Goal: Task Accomplishment & Management: Manage account settings

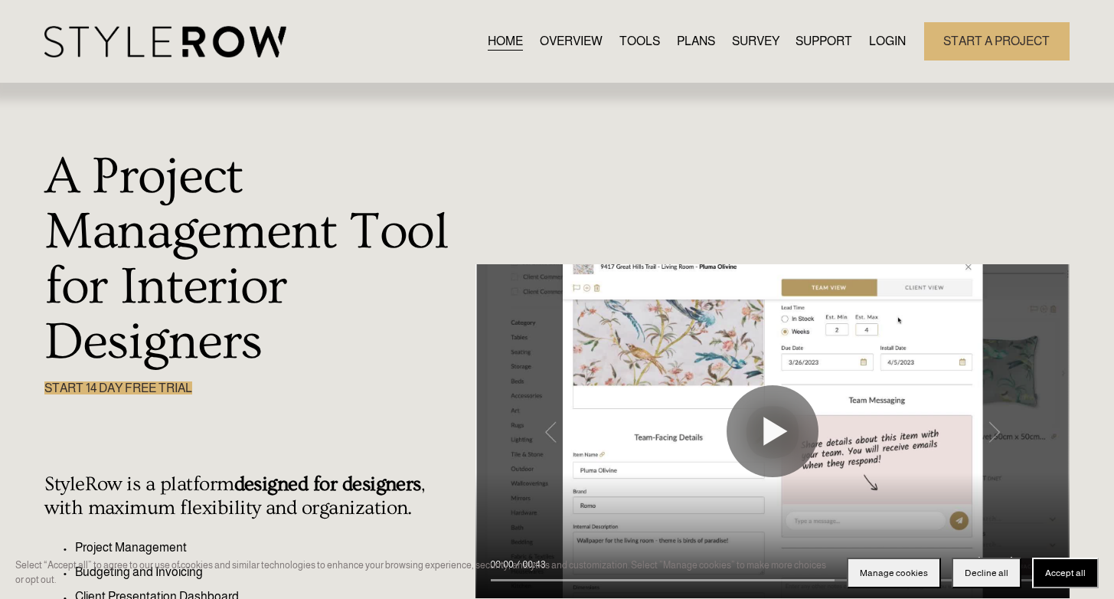
click at [878, 51] on link "LOGIN" at bounding box center [887, 41] width 37 height 21
click at [878, 44] on link "LOGIN" at bounding box center [887, 41] width 37 height 21
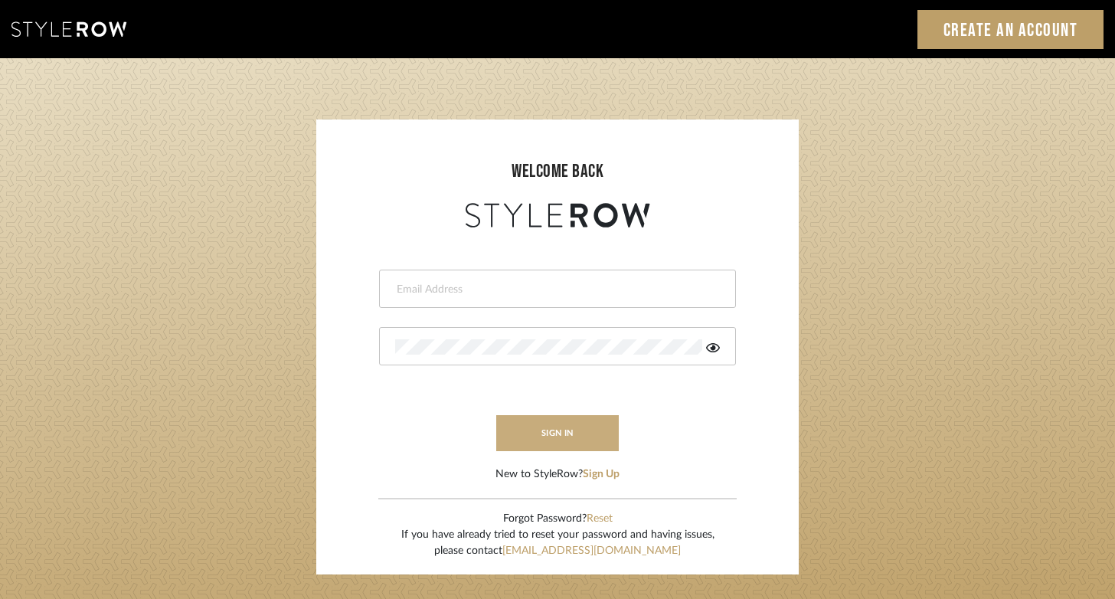
type input "[PERSON_NAME][EMAIL_ADDRESS][DOMAIN_NAME]"
click at [573, 437] on button "sign in" at bounding box center [557, 433] width 122 height 36
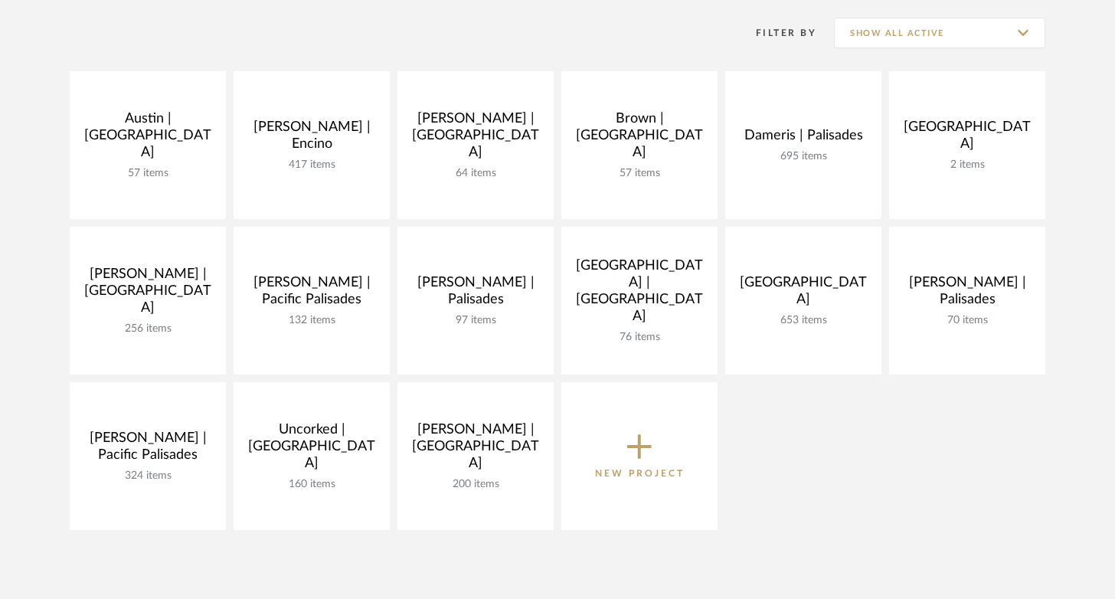
scroll to position [344, 0]
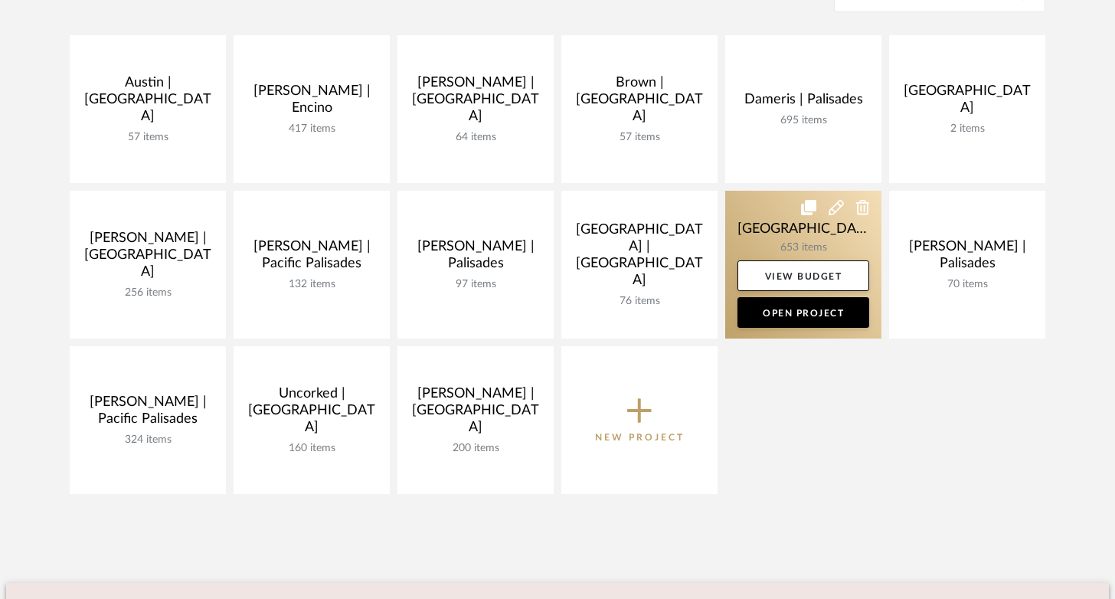
click at [767, 225] on link at bounding box center [803, 265] width 156 height 148
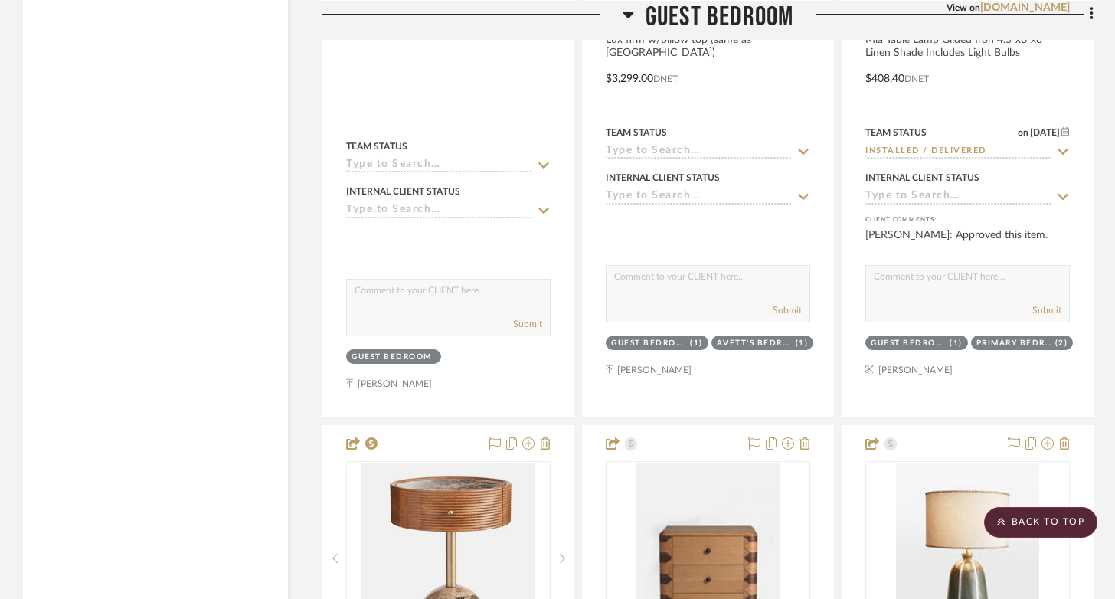
scroll to position [3791, 0]
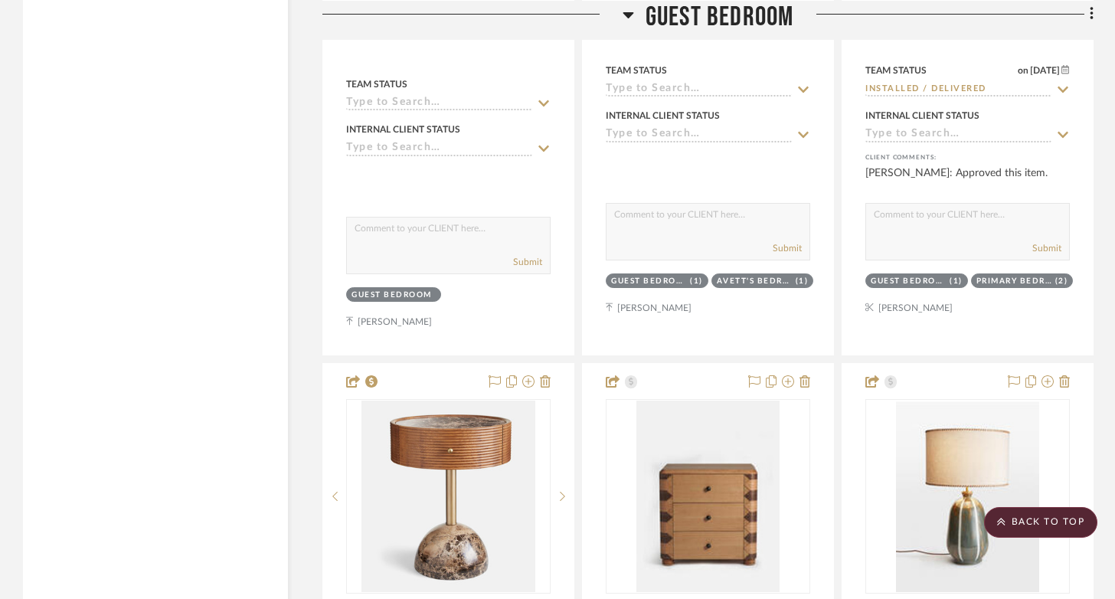
click at [628, 17] on icon at bounding box center [627, 14] width 11 height 18
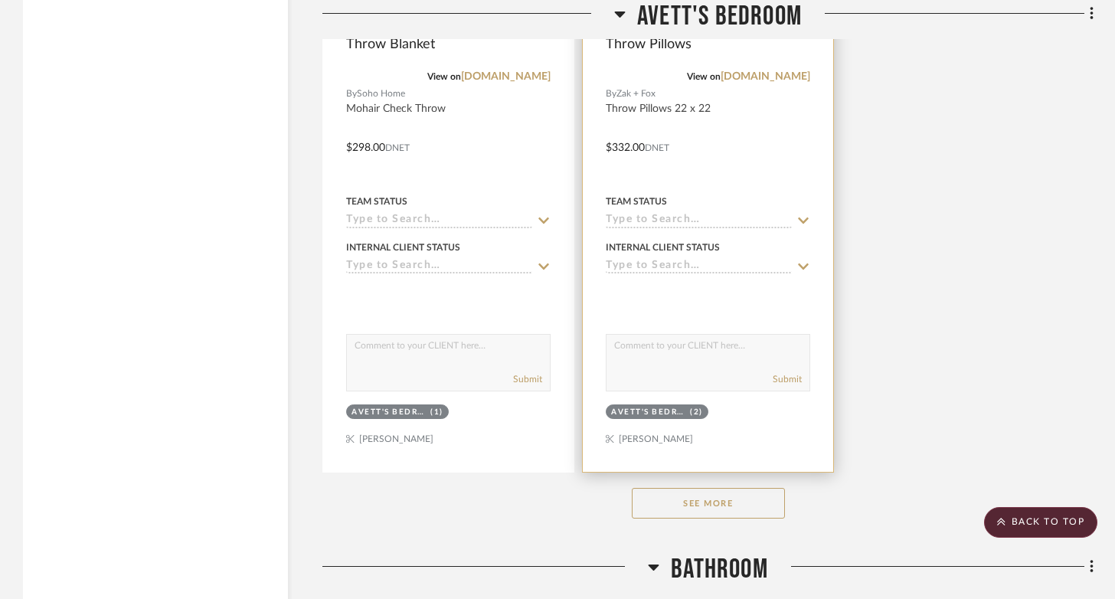
scroll to position [5175, 0]
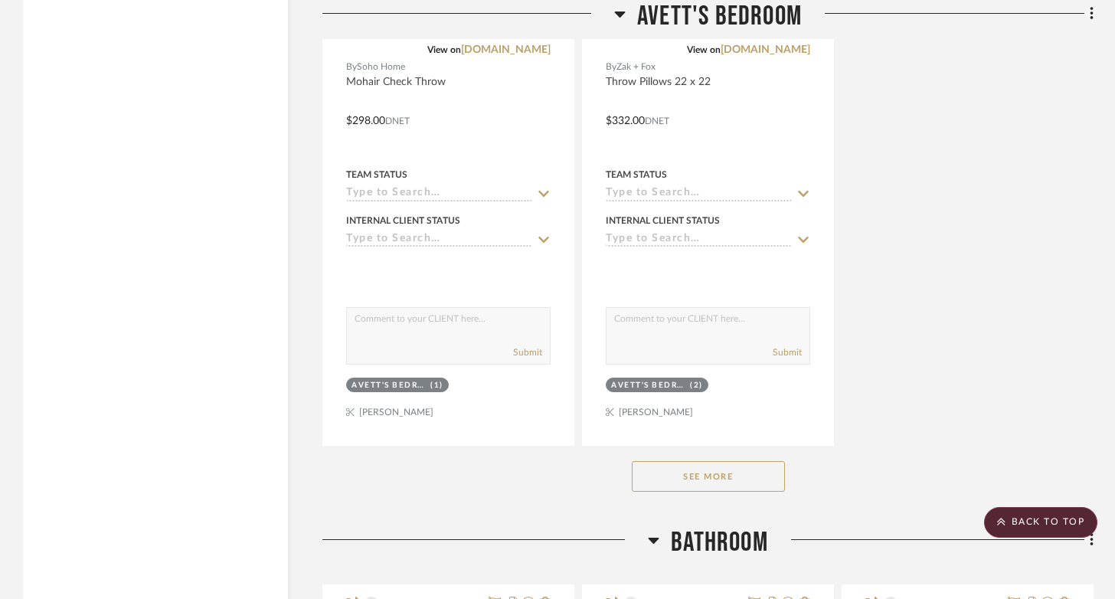
click at [704, 491] on button "See More" at bounding box center [708, 476] width 153 height 31
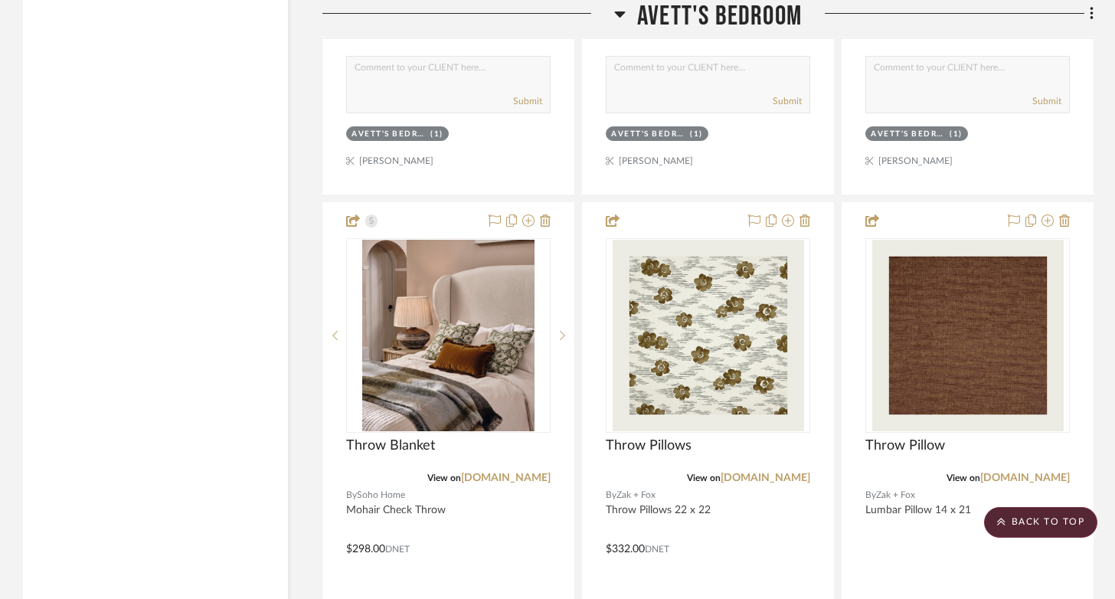
scroll to position [4933, 0]
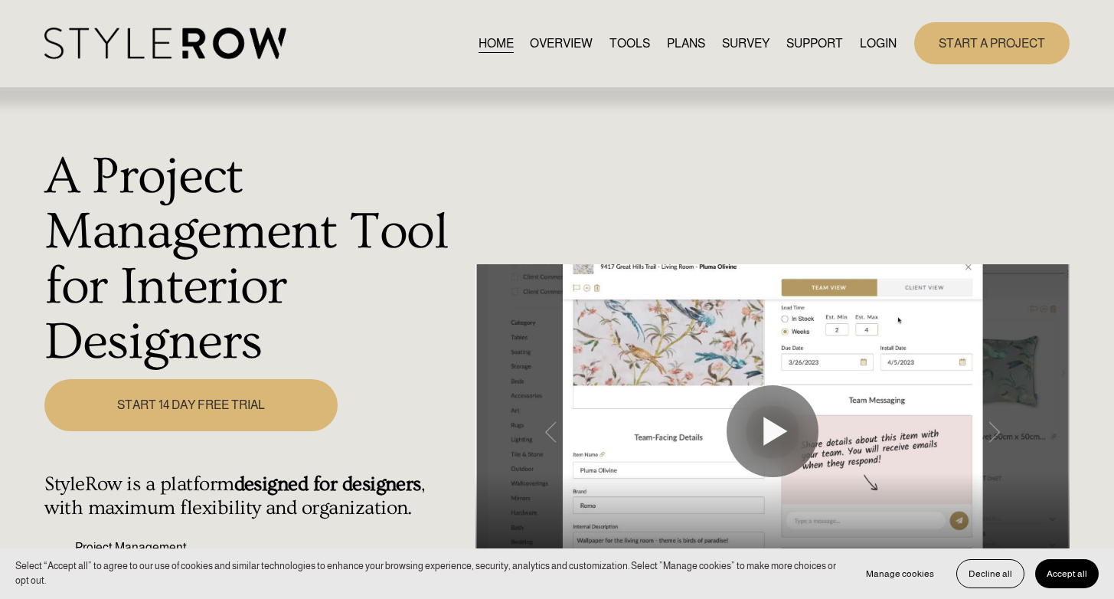
click at [872, 34] on link "LOGIN" at bounding box center [878, 43] width 37 height 21
click at [884, 41] on link "LOGIN" at bounding box center [878, 43] width 37 height 21
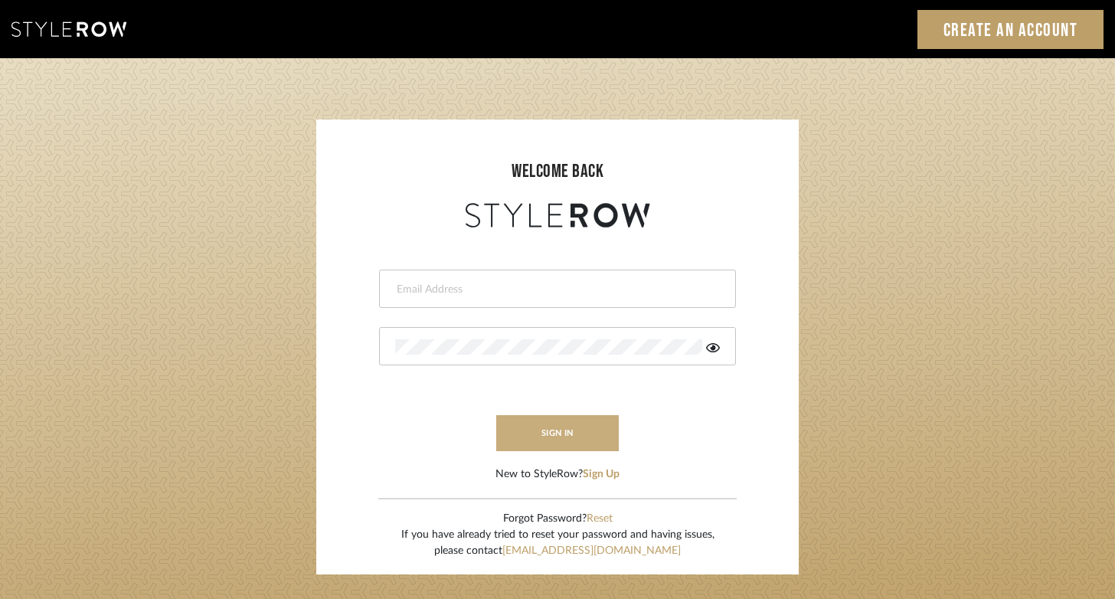
type input "felicia@onyxandoakinteriors.com"
click at [557, 440] on button "sign in" at bounding box center [557, 433] width 122 height 36
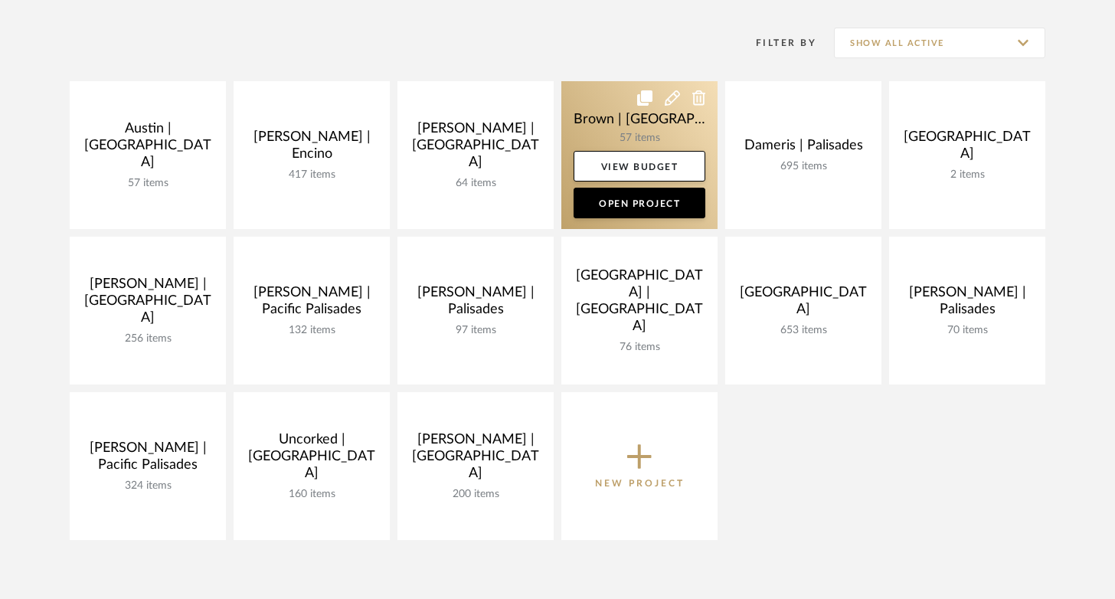
scroll to position [292, 0]
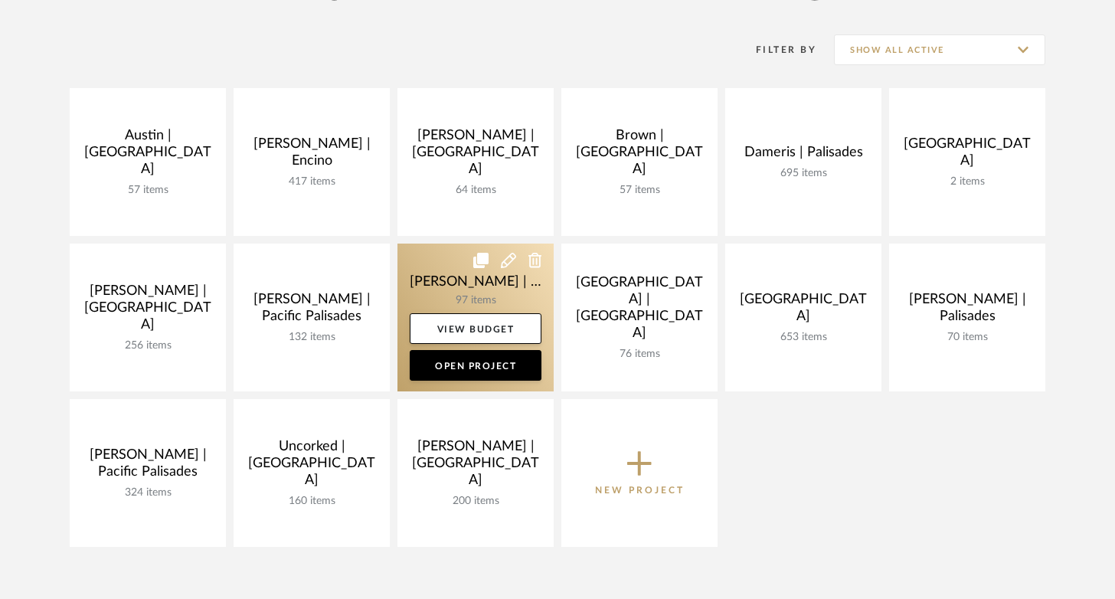
click at [442, 286] on link at bounding box center [475, 317] width 156 height 148
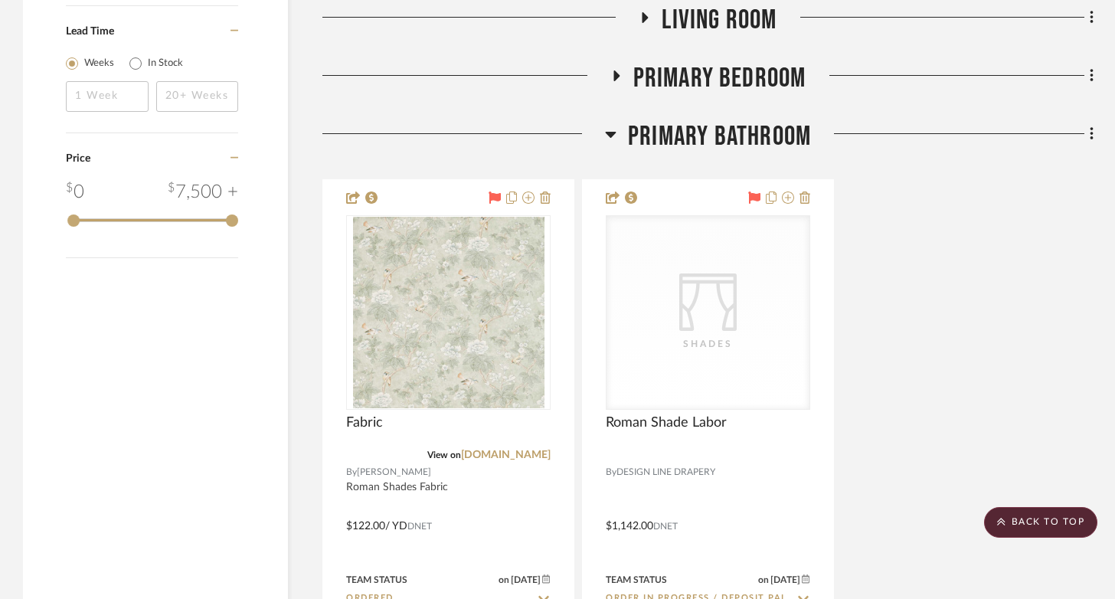
scroll to position [2605, 0]
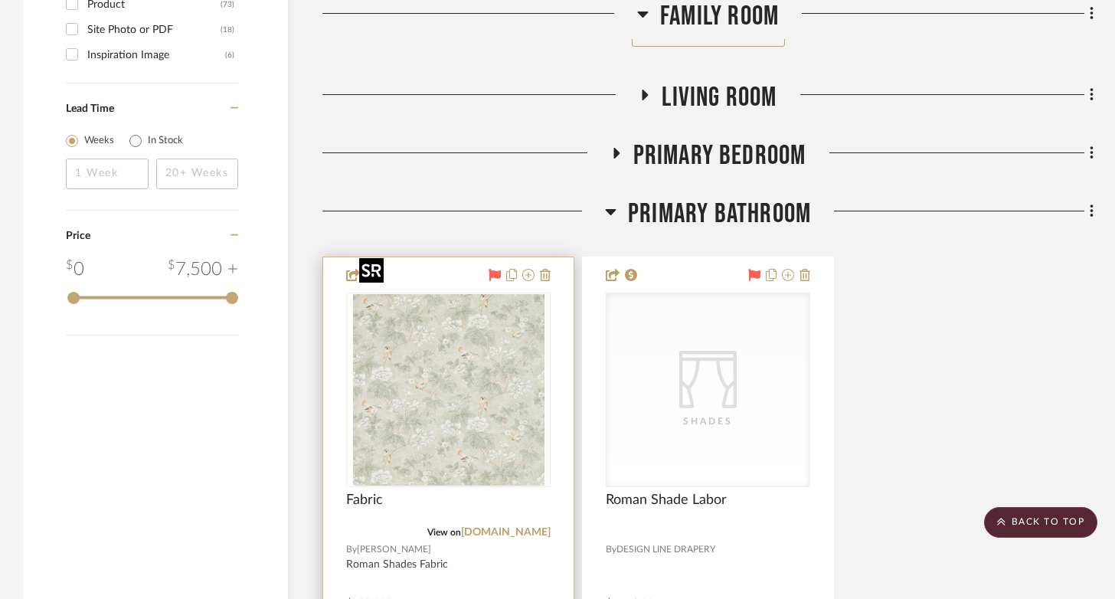
click at [424, 361] on img "0" at bounding box center [448, 389] width 191 height 191
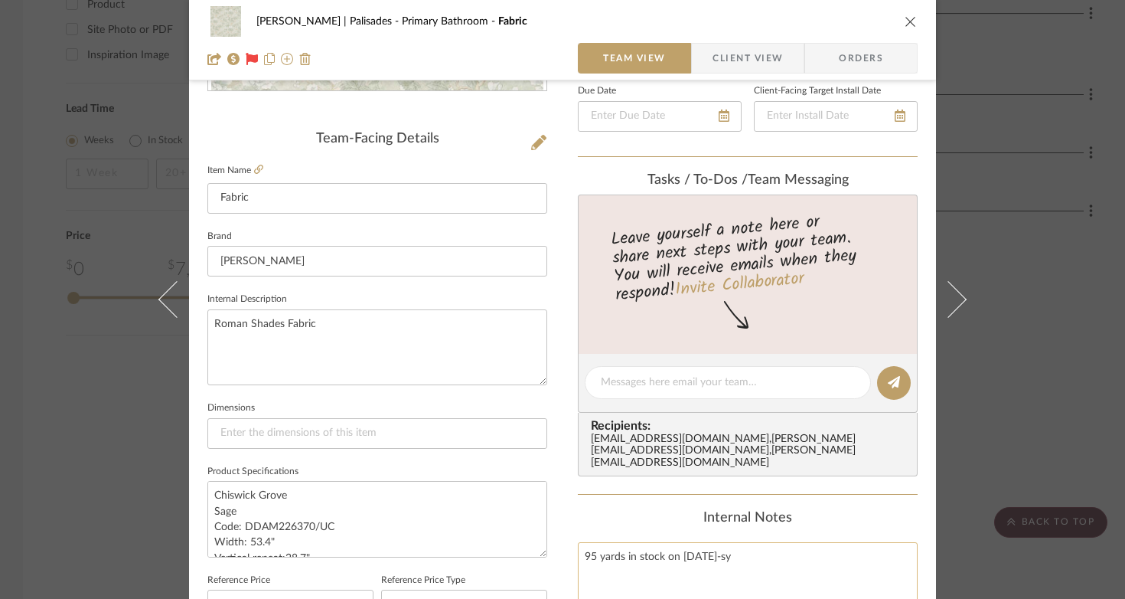
scroll to position [0, 0]
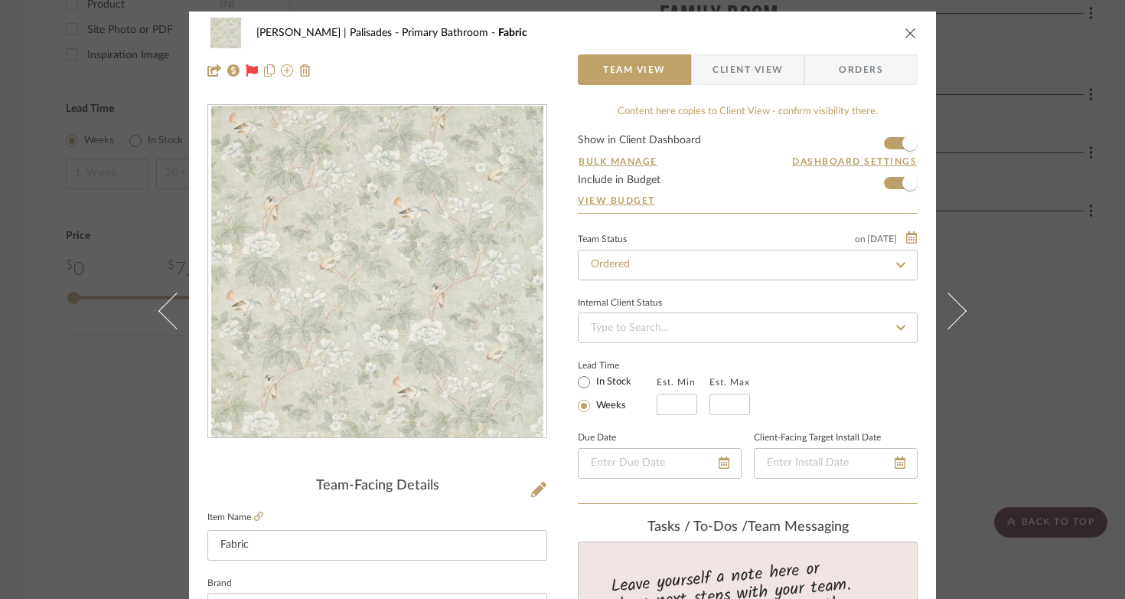
click at [905, 33] on icon "close" at bounding box center [911, 33] width 12 height 12
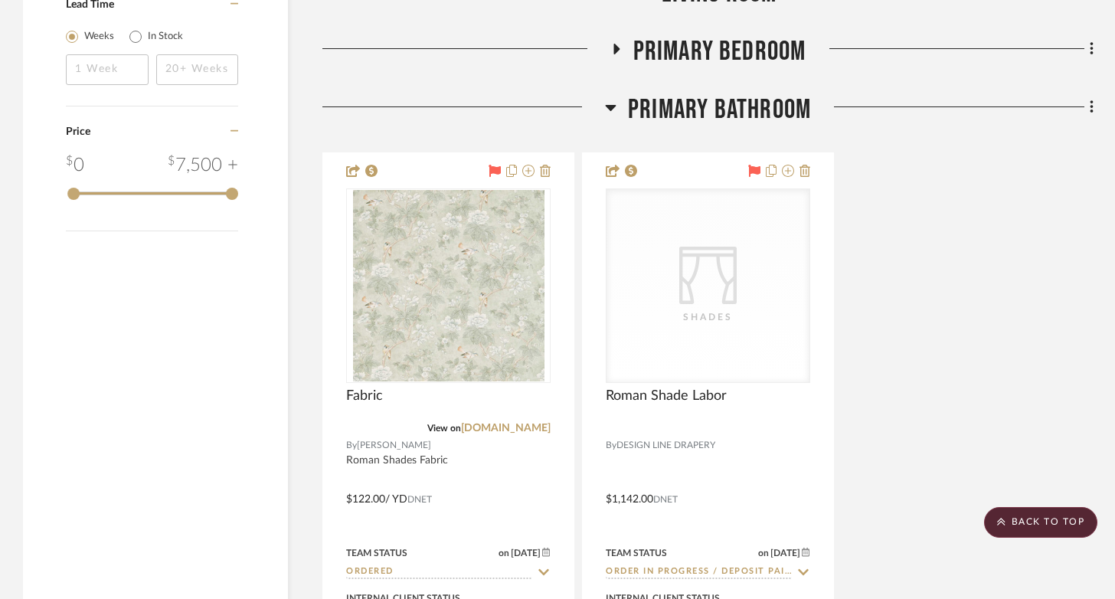
scroll to position [2637, 0]
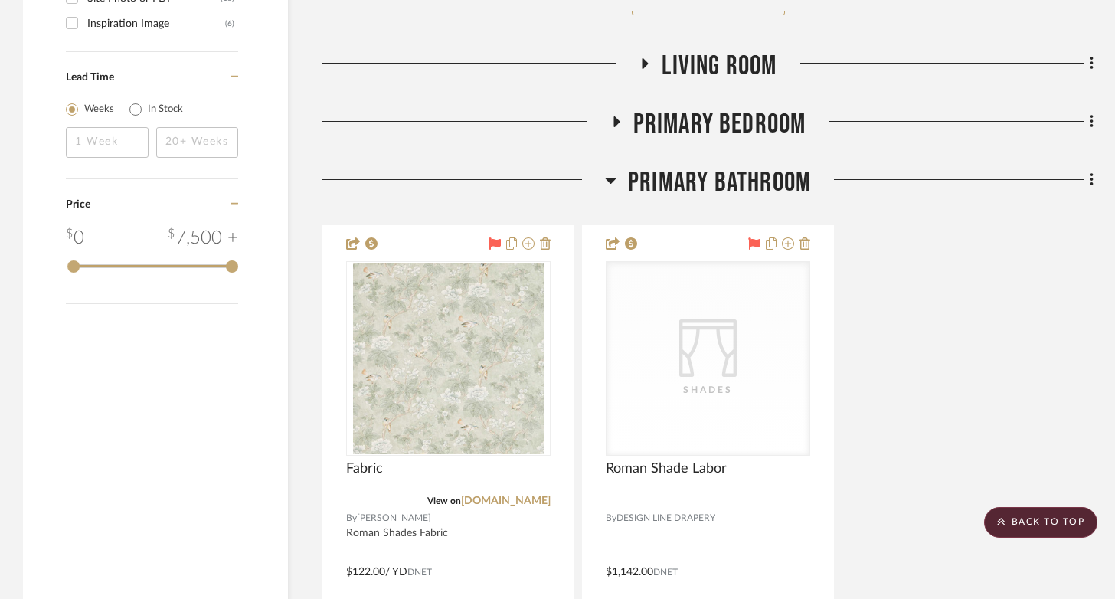
click at [615, 116] on icon at bounding box center [616, 121] width 6 height 11
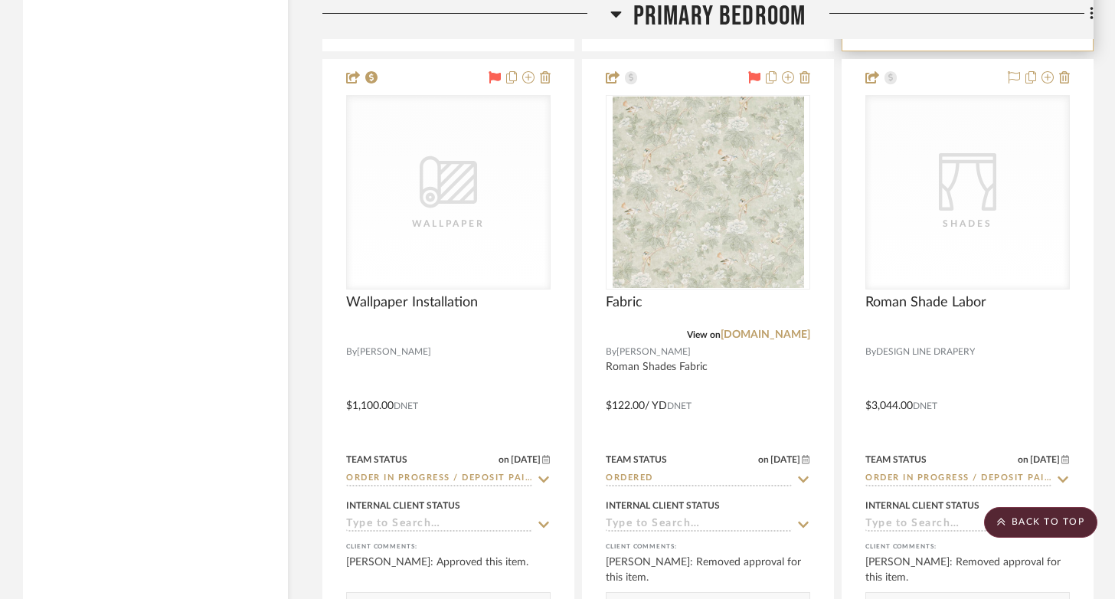
scroll to position [3375, 0]
